Goal: Entertainment & Leisure: Consume media (video, audio)

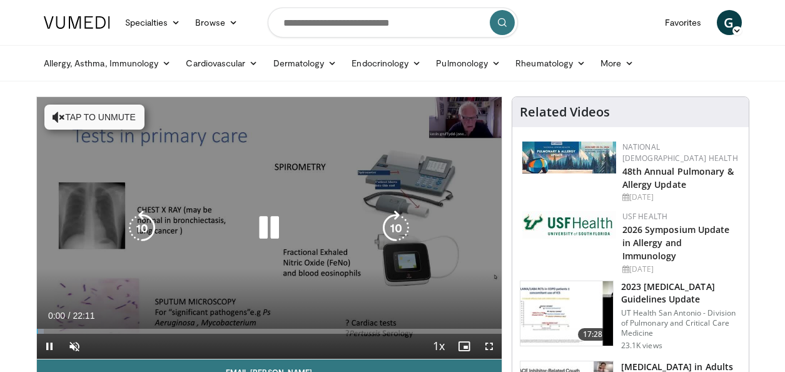
click at [84, 120] on button "Tap to unmute" at bounding box center [94, 117] width 100 height 25
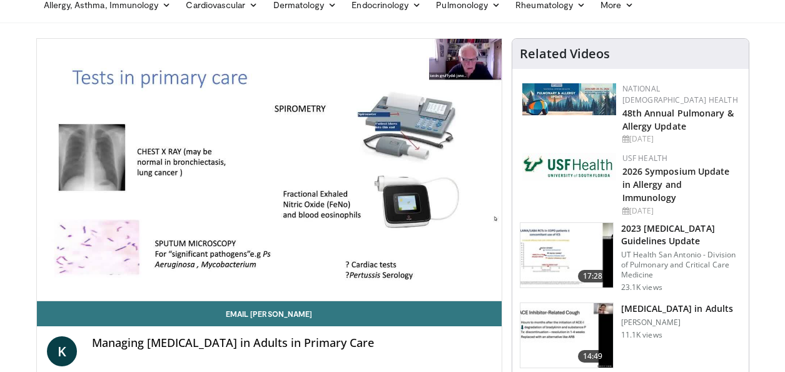
scroll to position [67, 0]
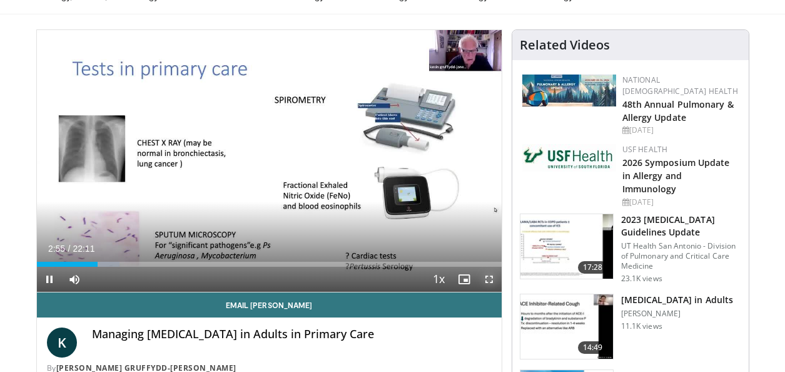
click at [488, 279] on span "Video Player" at bounding box center [489, 279] width 25 height 25
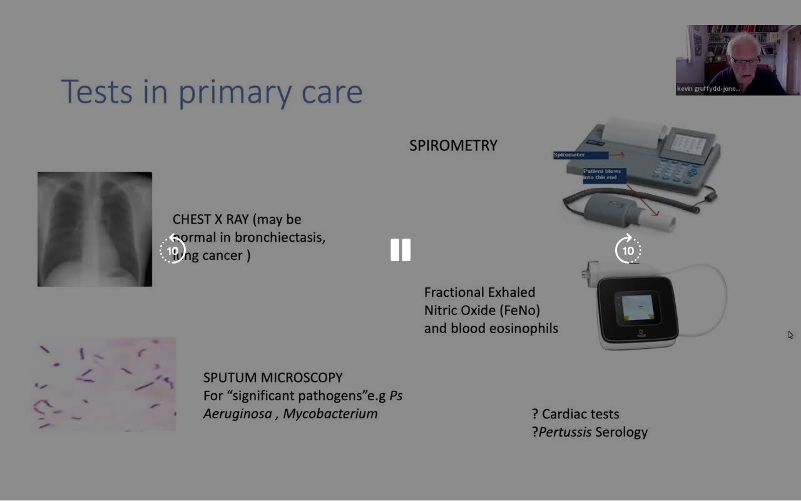
click at [722, 371] on div "10 seconds Tap to unmute" at bounding box center [400, 250] width 801 height 500
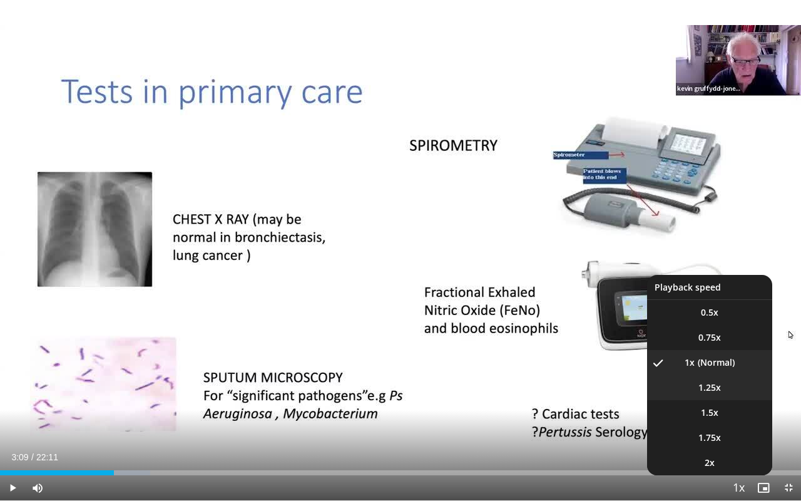
click at [708, 371] on span "1.25x" at bounding box center [709, 387] width 23 height 13
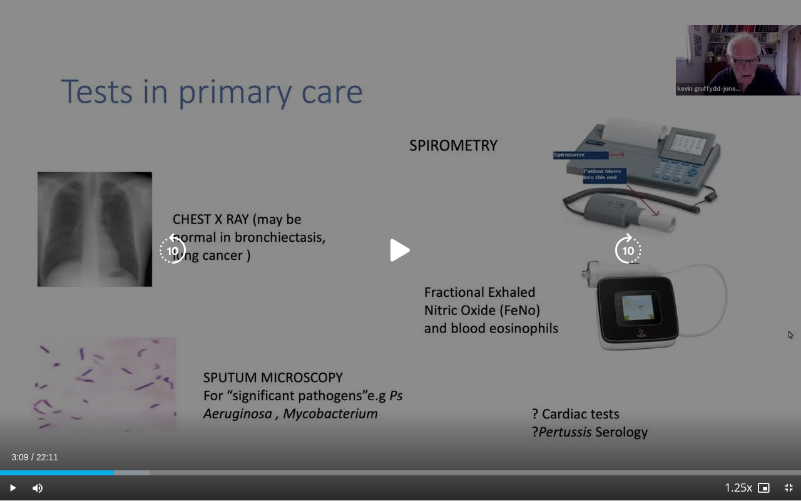
click at [400, 252] on icon "Video Player" at bounding box center [400, 250] width 35 height 35
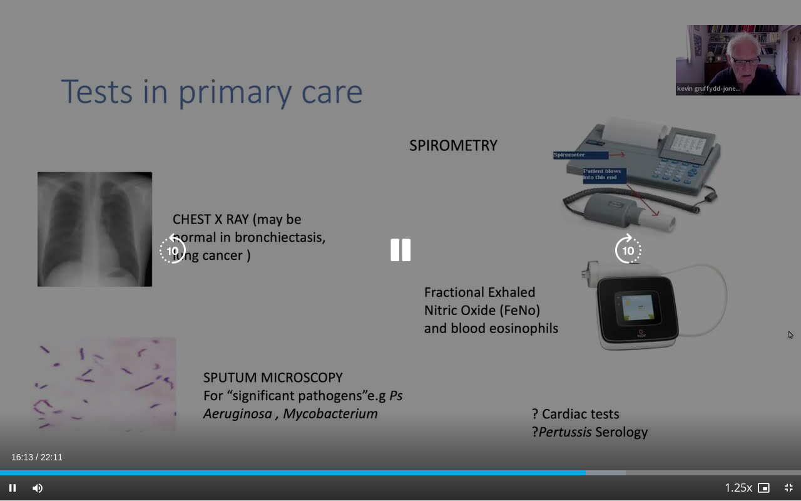
click at [394, 245] on icon "Video Player" at bounding box center [400, 250] width 35 height 35
click at [320, 371] on div "10 seconds Tap to unmute" at bounding box center [400, 250] width 801 height 500
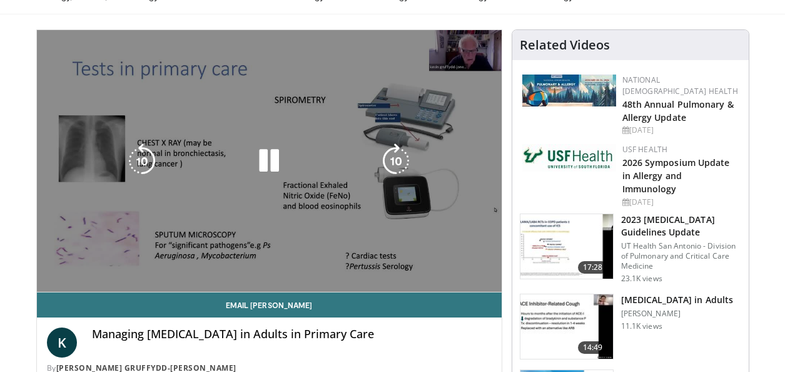
drag, startPoint x: 182, startPoint y: 97, endPoint x: 93, endPoint y: 71, distance: 93.3
click at [182, 98] on div "10 seconds Tap to unmute" at bounding box center [269, 161] width 465 height 262
